Goal: Task Accomplishment & Management: Manage account settings

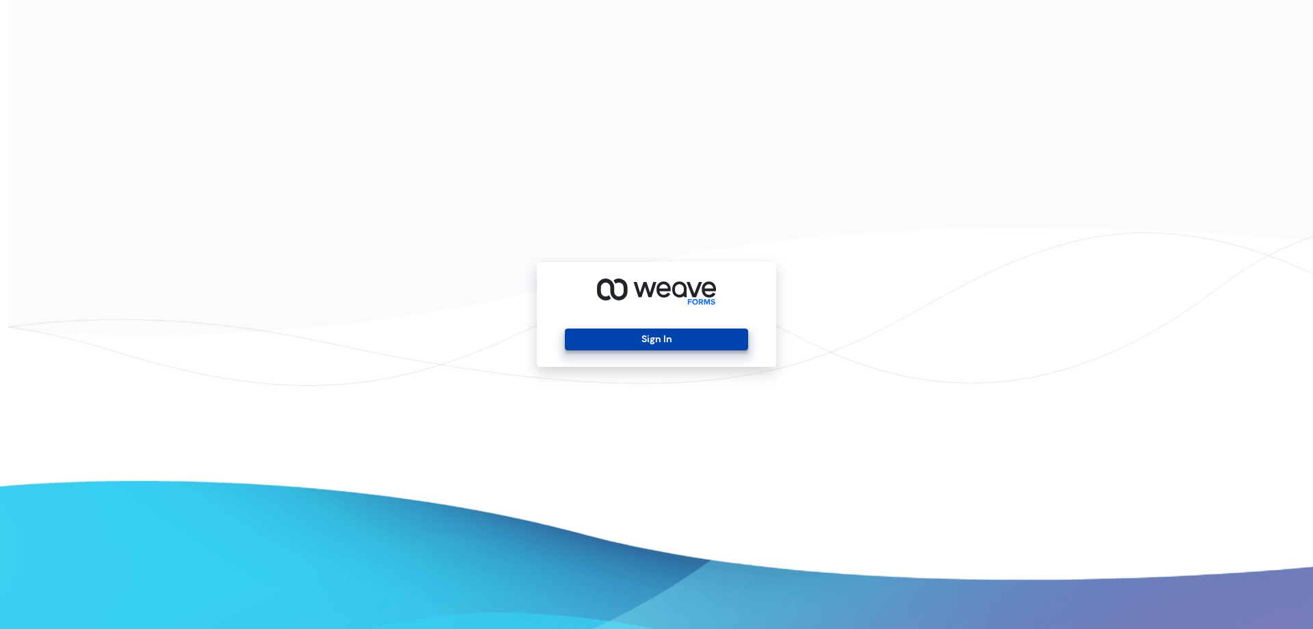
click at [723, 335] on button "Sign In" at bounding box center [656, 339] width 183 height 22
